Goal: Communication & Community: Participate in discussion

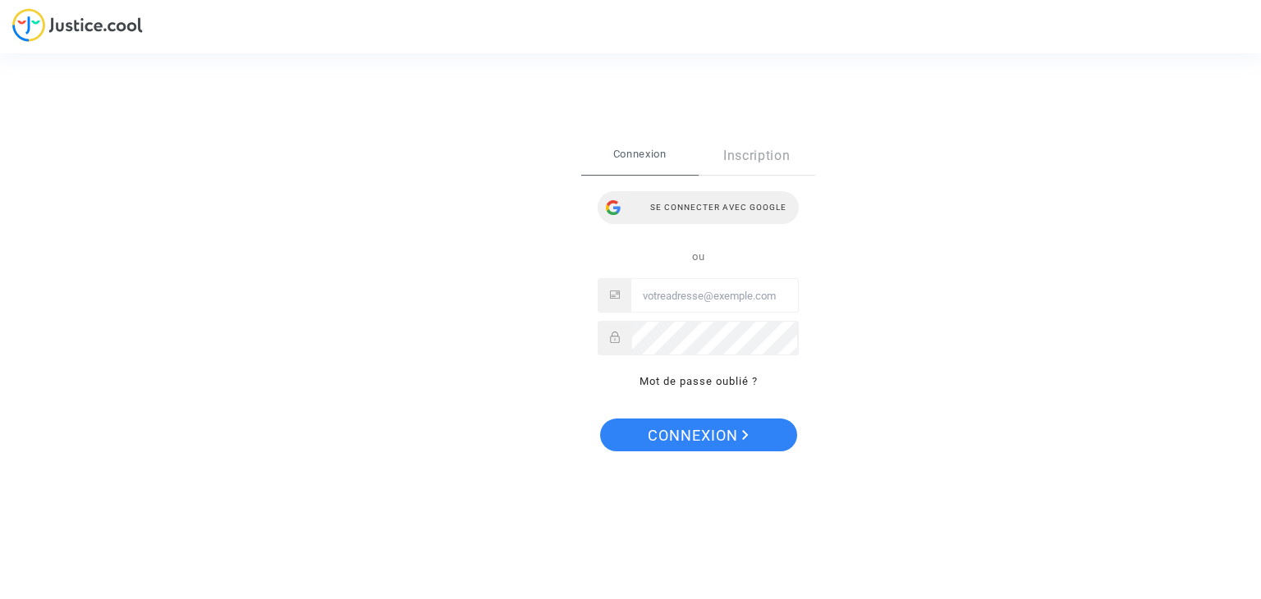
click at [707, 209] on div "Se connecter avec Google" at bounding box center [698, 207] width 201 height 33
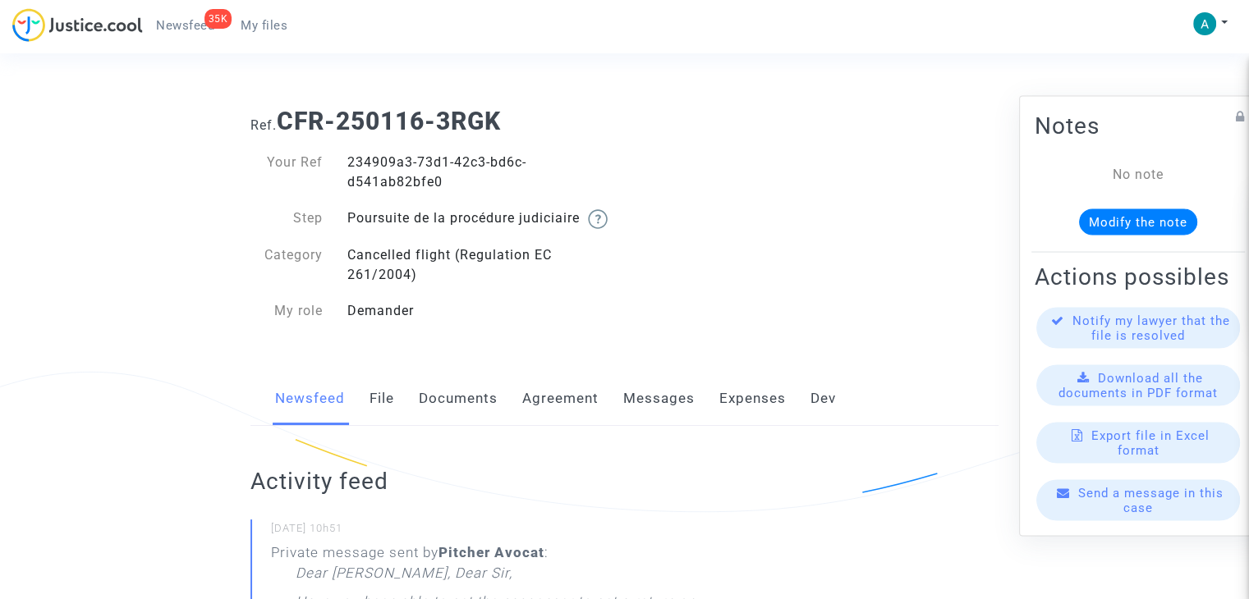
click at [1077, 514] on div "Send a message in this case" at bounding box center [1138, 500] width 204 height 41
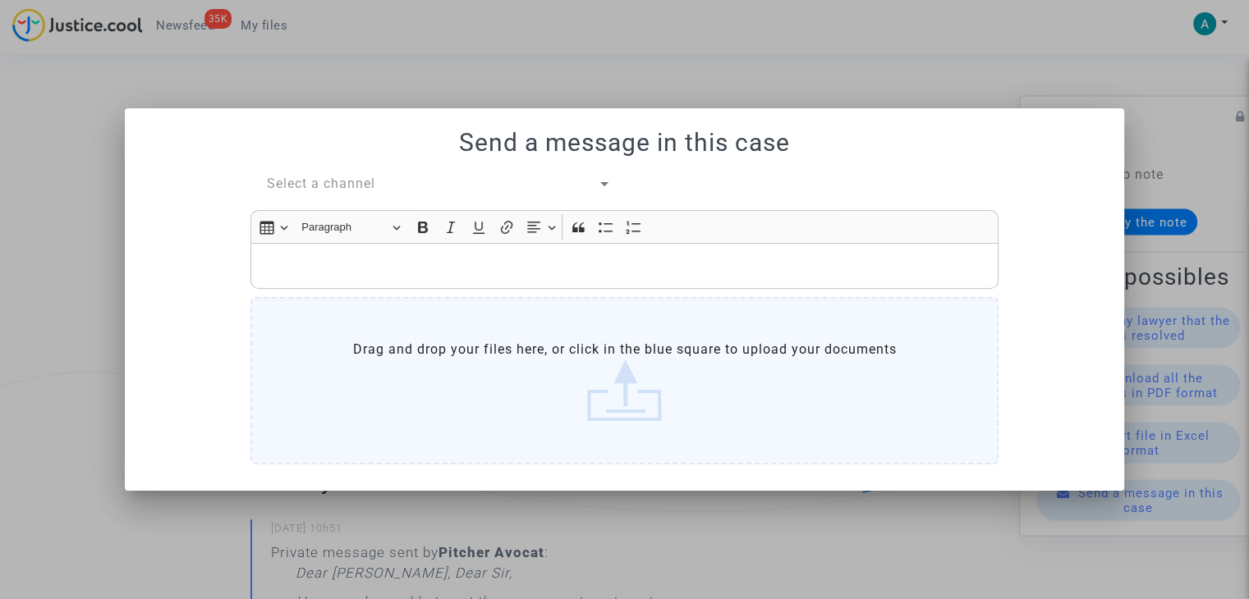
click at [336, 190] on span "Select a channel" at bounding box center [321, 184] width 108 height 16
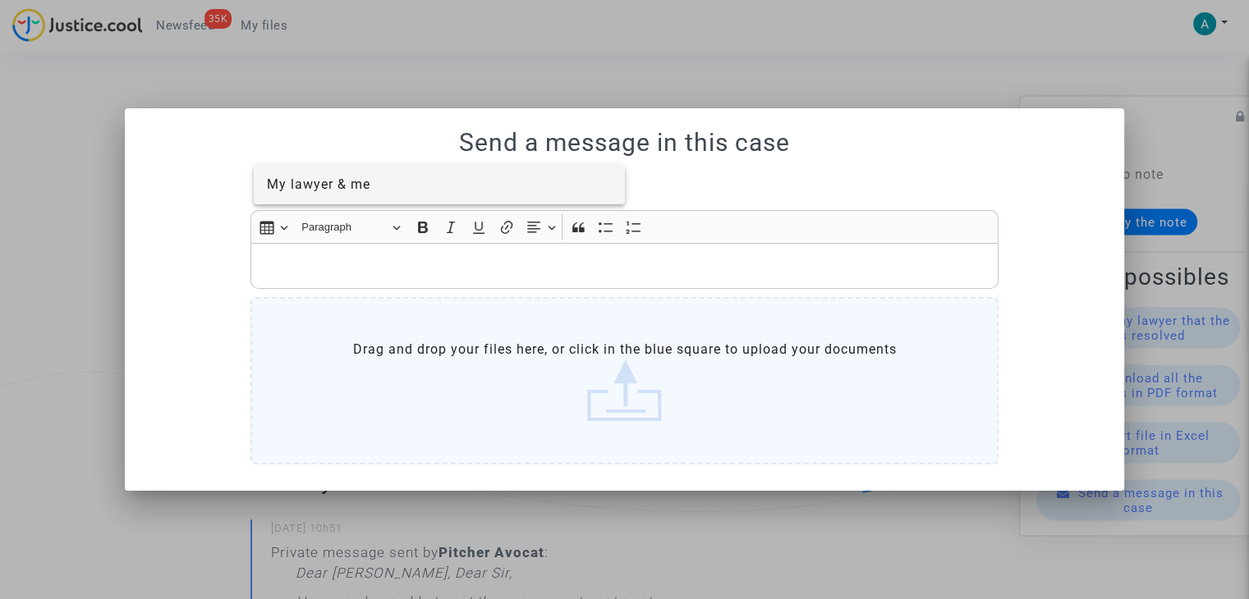
click at [368, 183] on span "My lawyer & me" at bounding box center [318, 185] width 103 height 16
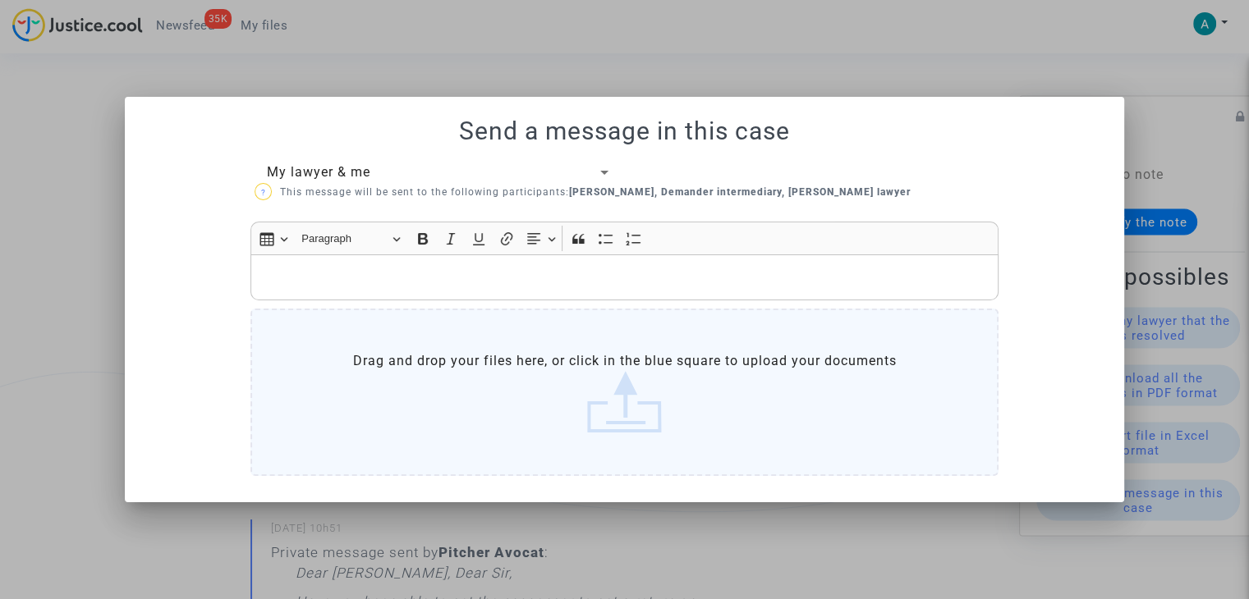
click at [373, 262] on div "Rich Text Editor, main" at bounding box center [624, 278] width 748 height 46
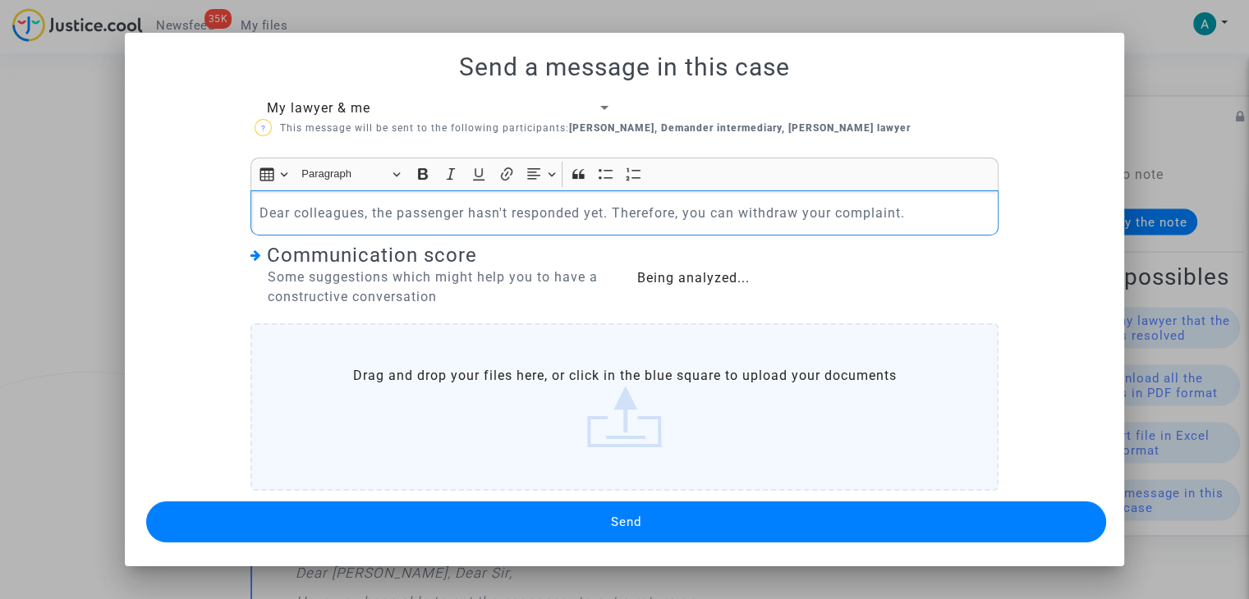
click at [877, 211] on p "Dear colleagues, the passenger hasn't responded yet. Therefore, you can withdra…" at bounding box center [624, 213] width 731 height 21
click at [696, 518] on button "Send" at bounding box center [626, 522] width 960 height 41
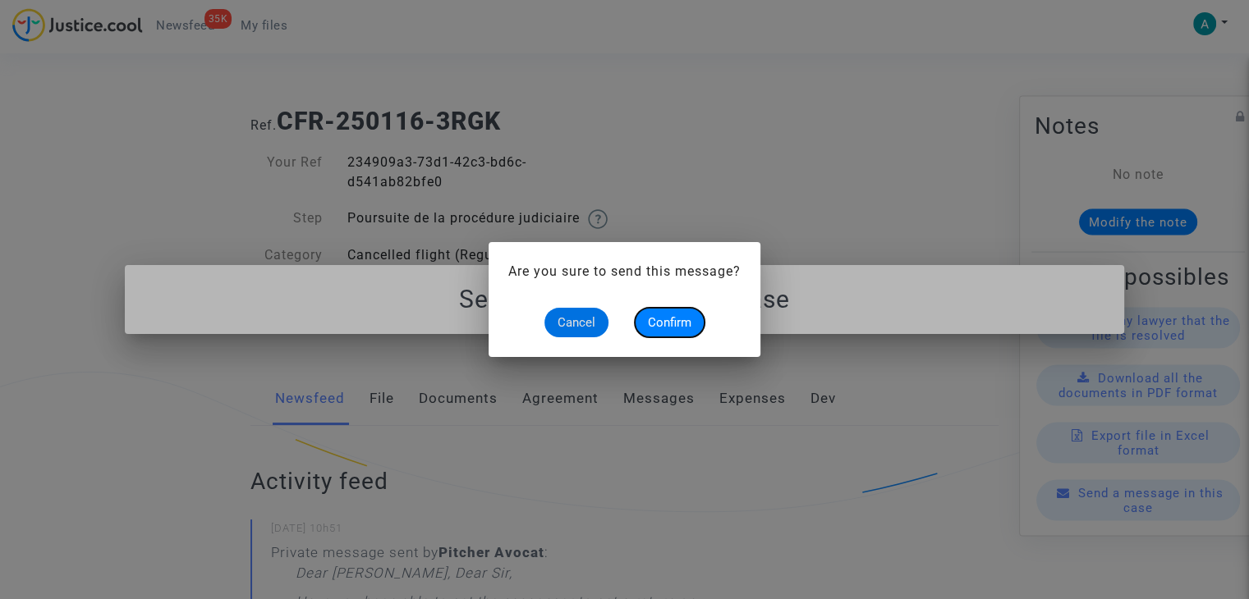
click at [674, 337] on button "Confirm" at bounding box center [670, 323] width 70 height 30
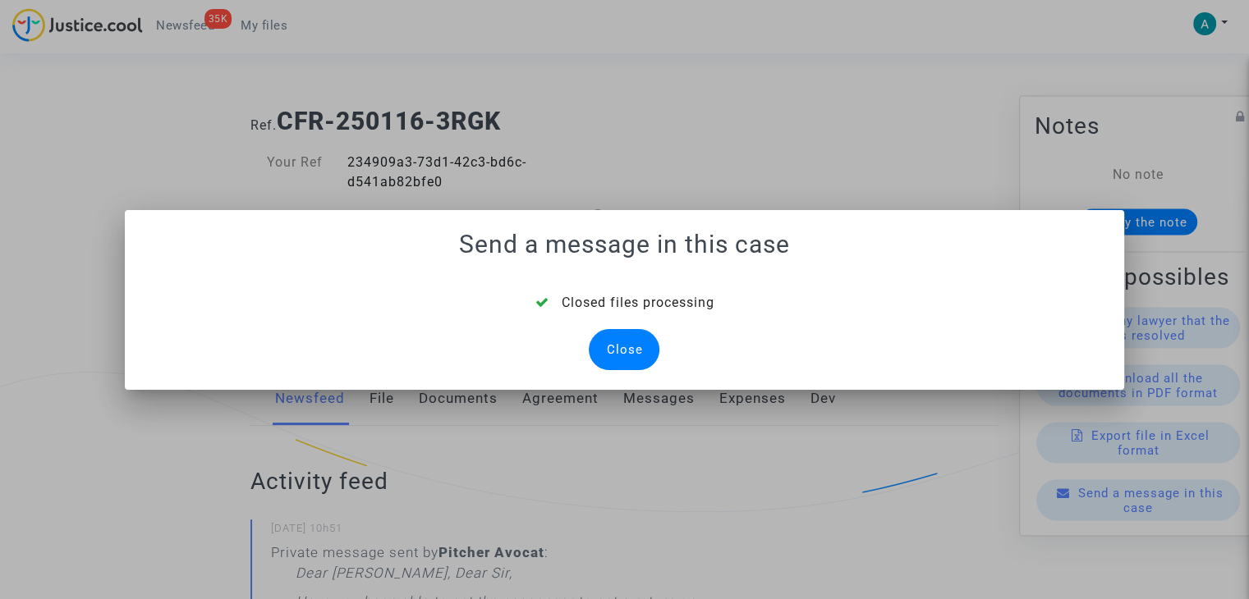
click at [615, 349] on div "Close" at bounding box center [624, 349] width 71 height 41
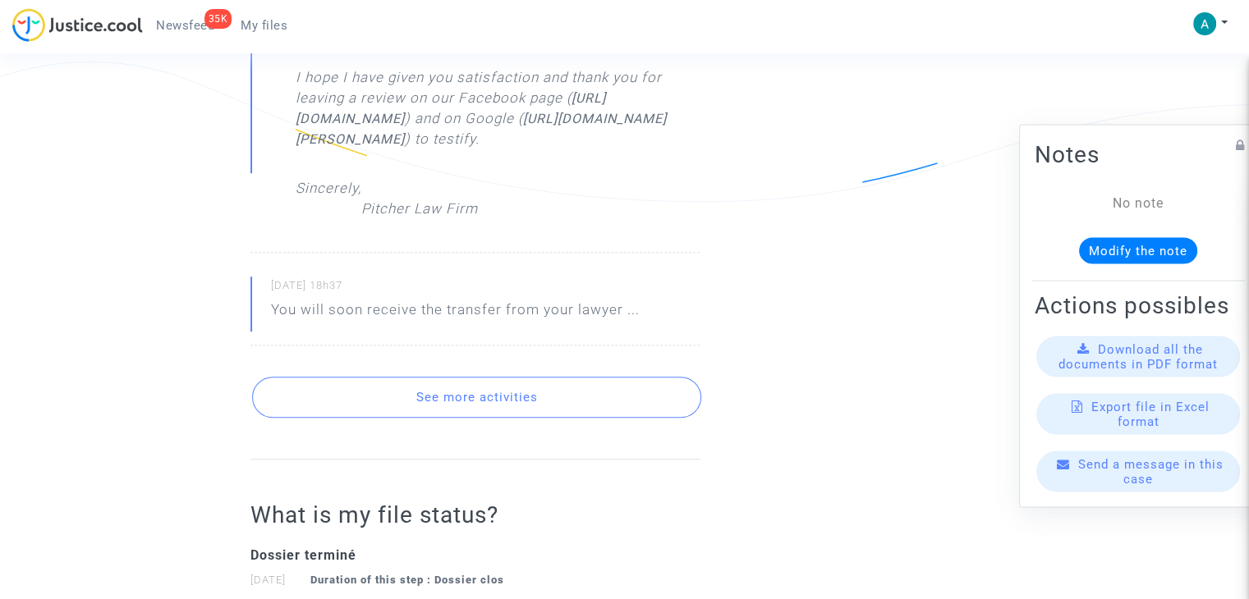
scroll to position [1149, 0]
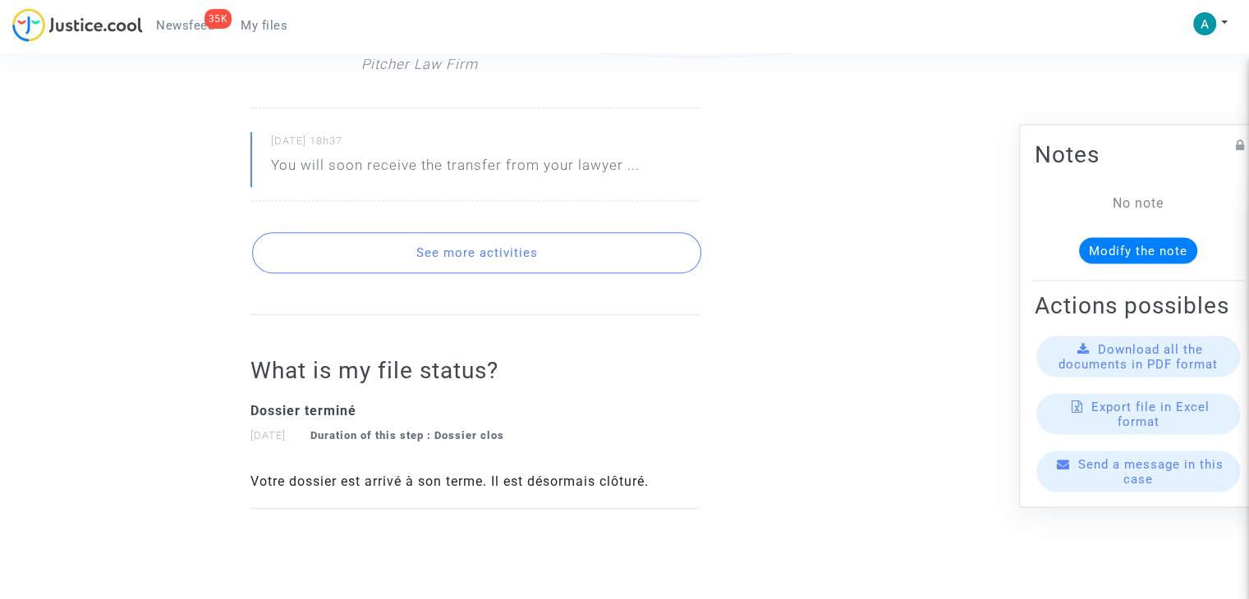
click at [557, 273] on button "See more activities" at bounding box center [476, 252] width 449 height 41
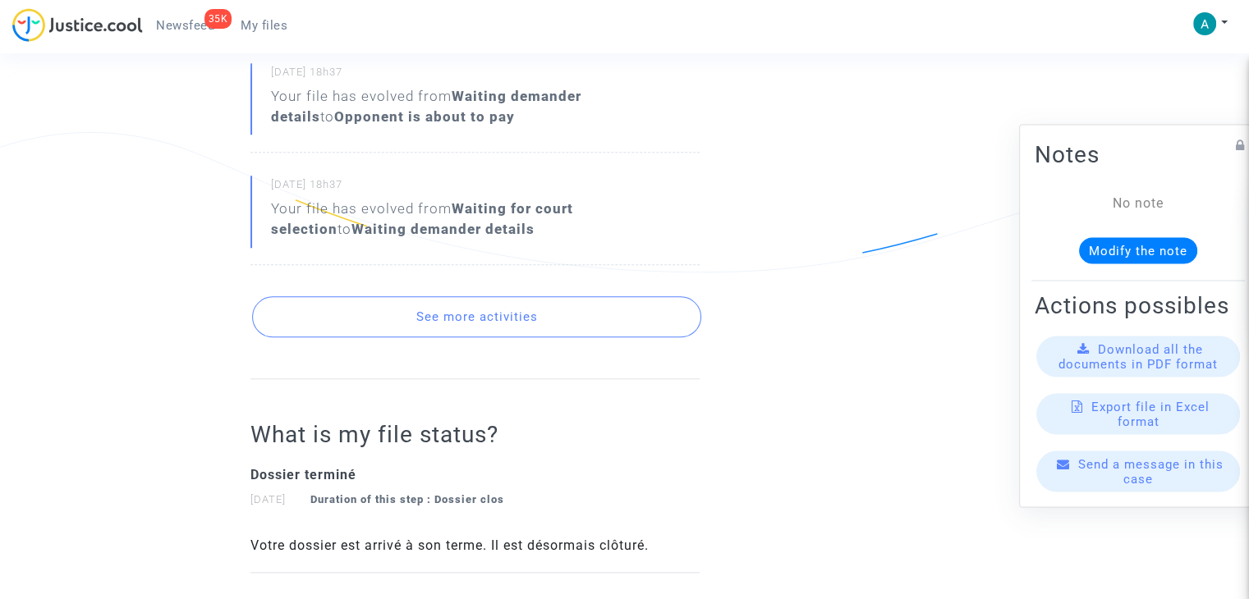
scroll to position [1642, 0]
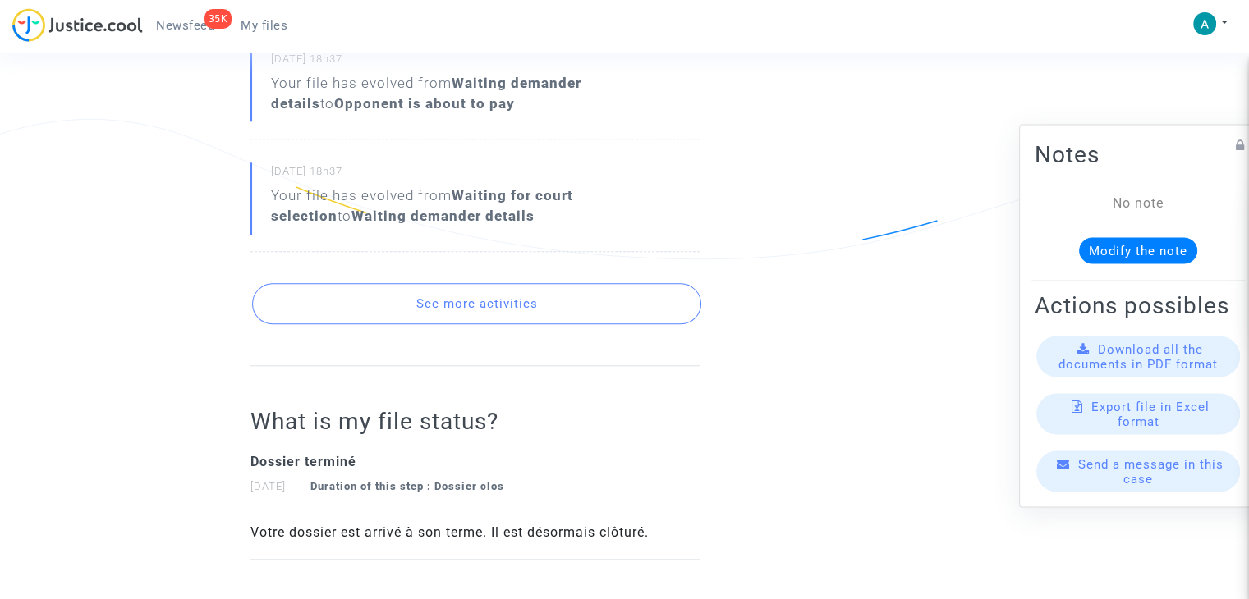
click at [553, 324] on button "See more activities" at bounding box center [476, 303] width 449 height 41
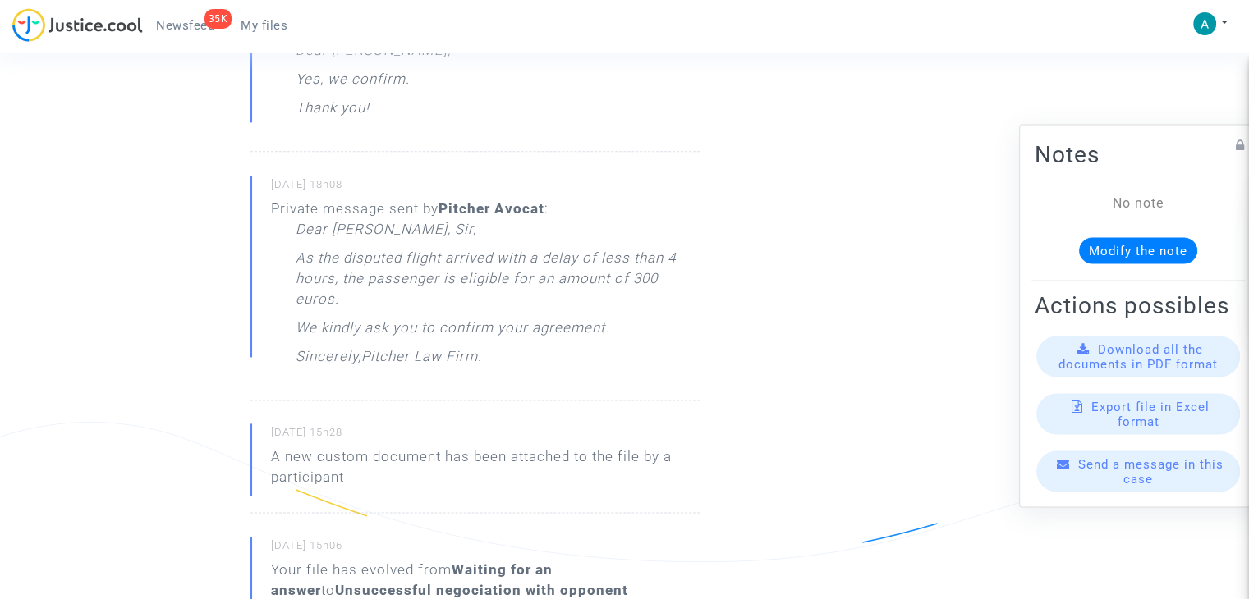
scroll to position [2053, 0]
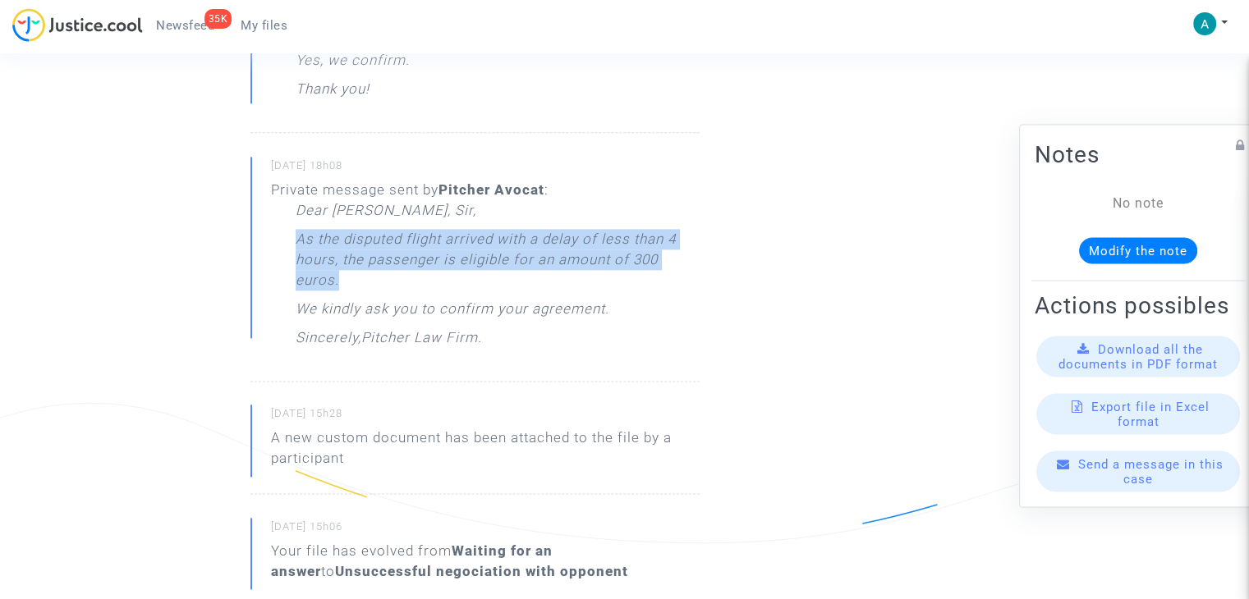
drag, startPoint x: 292, startPoint y: 306, endPoint x: 424, endPoint y: 344, distance: 136.7
click at [424, 344] on div "Private message sent by [PERSON_NAME] : Dear [PERSON_NAME], Sir, As the dispute…" at bounding box center [485, 268] width 429 height 177
copy p "As the disputed flight arrived with a delay of less than 4 hours, the passenger…"
